Goal: Information Seeking & Learning: Learn about a topic

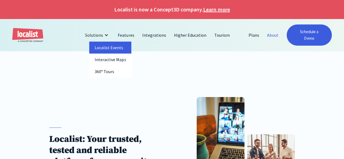
click at [110, 49] on link "Localist Events" at bounding box center [110, 48] width 42 height 12
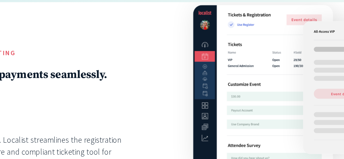
scroll to position [1182, 0]
click at [218, 92] on div at bounding box center [251, 84] width 135 height 123
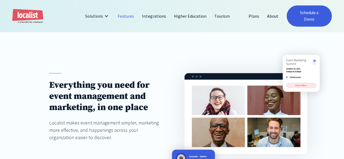
scroll to position [0, 0]
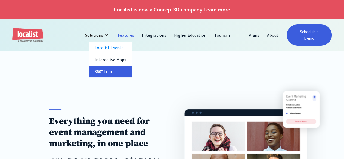
click at [117, 68] on link "360° Tours" at bounding box center [110, 72] width 42 height 12
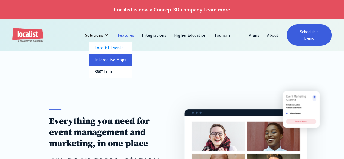
click at [108, 61] on link "Interactive Maps" at bounding box center [110, 60] width 42 height 12
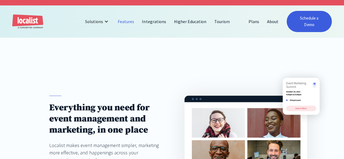
scroll to position [5, 0]
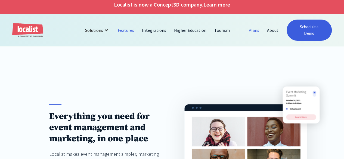
click at [254, 26] on link "Plans" at bounding box center [253, 30] width 18 height 13
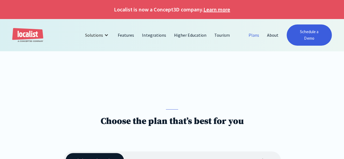
click at [253, 31] on link "Plans" at bounding box center [253, 35] width 18 height 13
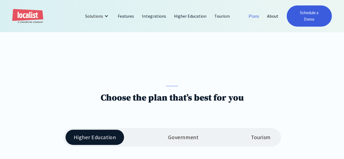
scroll to position [22, 0]
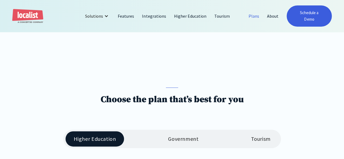
click at [187, 136] on div "Government" at bounding box center [183, 139] width 30 height 7
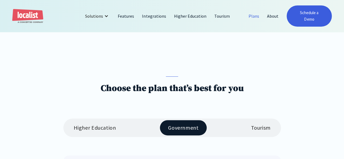
scroll to position [0, 0]
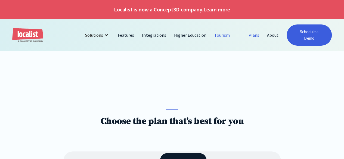
click at [215, 32] on link "Tourism" at bounding box center [221, 35] width 23 height 13
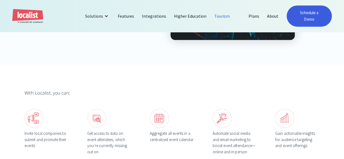
scroll to position [153, 0]
click at [220, 15] on link "Tourism" at bounding box center [221, 16] width 23 height 13
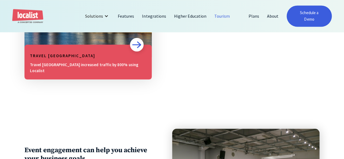
scroll to position [392, 0]
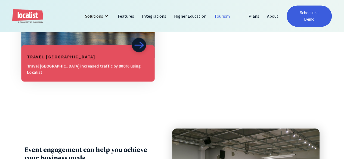
click at [105, 54] on h5 "Travel [GEOGRAPHIC_DATA]" at bounding box center [88, 57] width 122 height 7
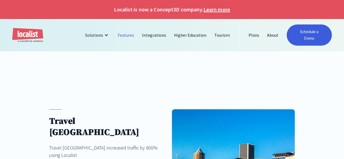
click at [131, 31] on link "Features" at bounding box center [126, 35] width 24 height 13
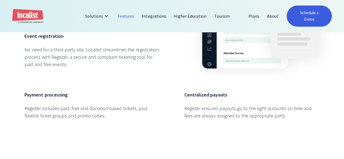
scroll to position [1252, 0]
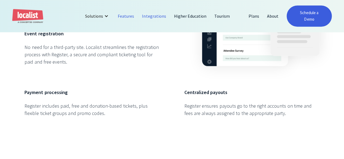
click at [152, 13] on link "Integrations" at bounding box center [154, 16] width 32 height 13
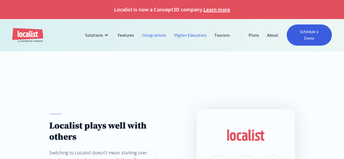
click at [182, 33] on link "Higher Education" at bounding box center [190, 35] width 41 height 13
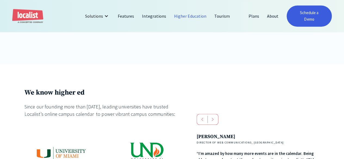
scroll to position [97, 0]
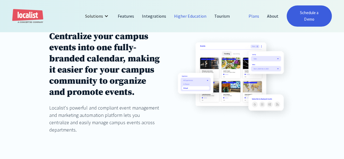
click at [257, 13] on link "Plans" at bounding box center [253, 16] width 18 height 13
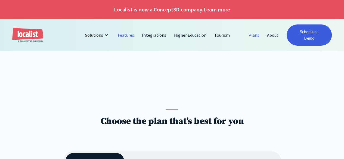
click at [129, 33] on link "Features" at bounding box center [126, 35] width 24 height 13
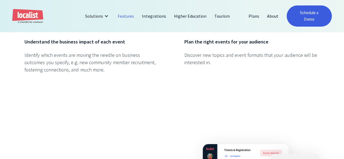
scroll to position [947, 0]
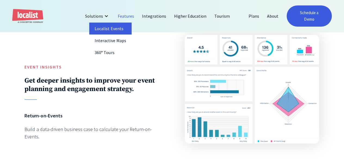
click at [112, 26] on link "Localist Events" at bounding box center [110, 29] width 42 height 12
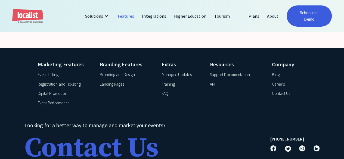
scroll to position [2002, 0]
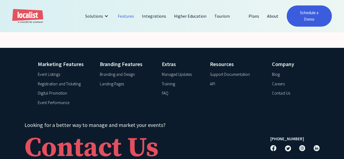
click at [60, 94] on div "Digital Promotion" at bounding box center [52, 93] width 29 height 6
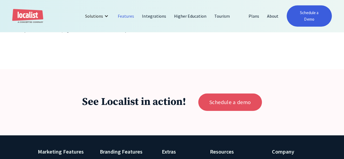
scroll to position [2032, 0]
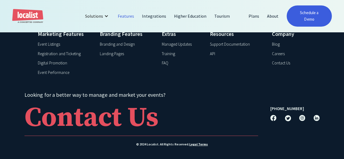
click at [50, 45] on div "Event Listings" at bounding box center [49, 44] width 22 height 6
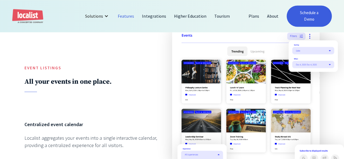
click at [202, 82] on img at bounding box center [245, 94] width 147 height 133
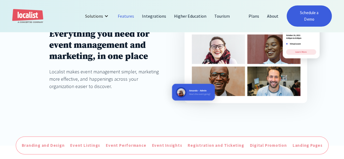
scroll to position [82, 0]
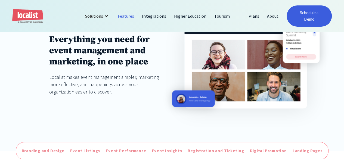
click at [28, 11] on img "home" at bounding box center [27, 16] width 31 height 14
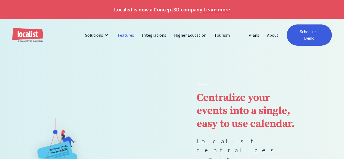
click at [134, 33] on link "Features" at bounding box center [126, 35] width 24 height 13
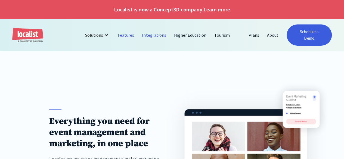
click at [158, 30] on link "Integrations" at bounding box center [154, 35] width 32 height 13
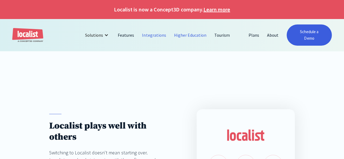
click at [188, 29] on link "Higher Education" at bounding box center [190, 35] width 41 height 13
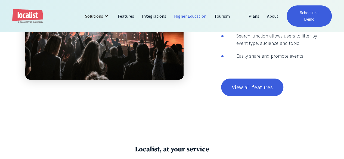
scroll to position [1026, 0]
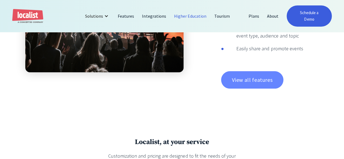
click at [260, 71] on link "View all features" at bounding box center [252, 79] width 62 height 17
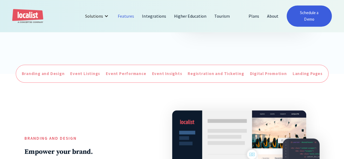
scroll to position [159, 0]
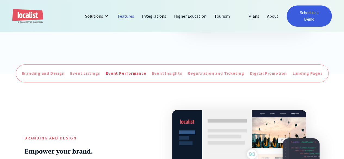
click at [126, 70] on div "Event Performance" at bounding box center [126, 73] width 40 height 6
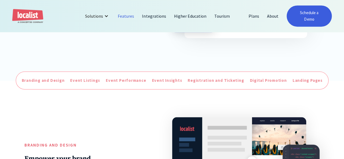
scroll to position [152, 0]
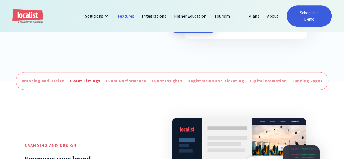
click at [92, 78] on div "Event Listings" at bounding box center [85, 81] width 30 height 6
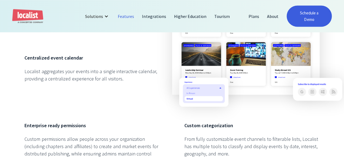
scroll to position [512, 0]
click at [148, 14] on link "Integrations" at bounding box center [154, 16] width 32 height 13
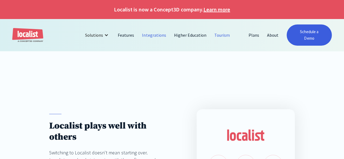
click at [224, 33] on link "Tourism" at bounding box center [221, 35] width 23 height 13
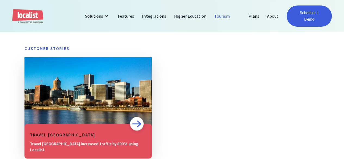
scroll to position [312, 0]
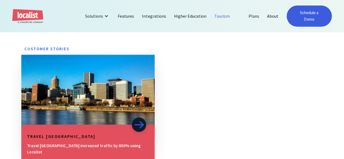
click at [134, 121] on img at bounding box center [139, 125] width 10 height 8
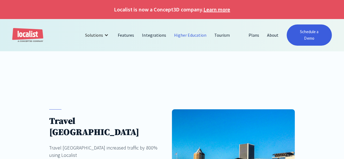
click at [181, 31] on link "Higher Education" at bounding box center [190, 35] width 41 height 13
